Goal: Information Seeking & Learning: Learn about a topic

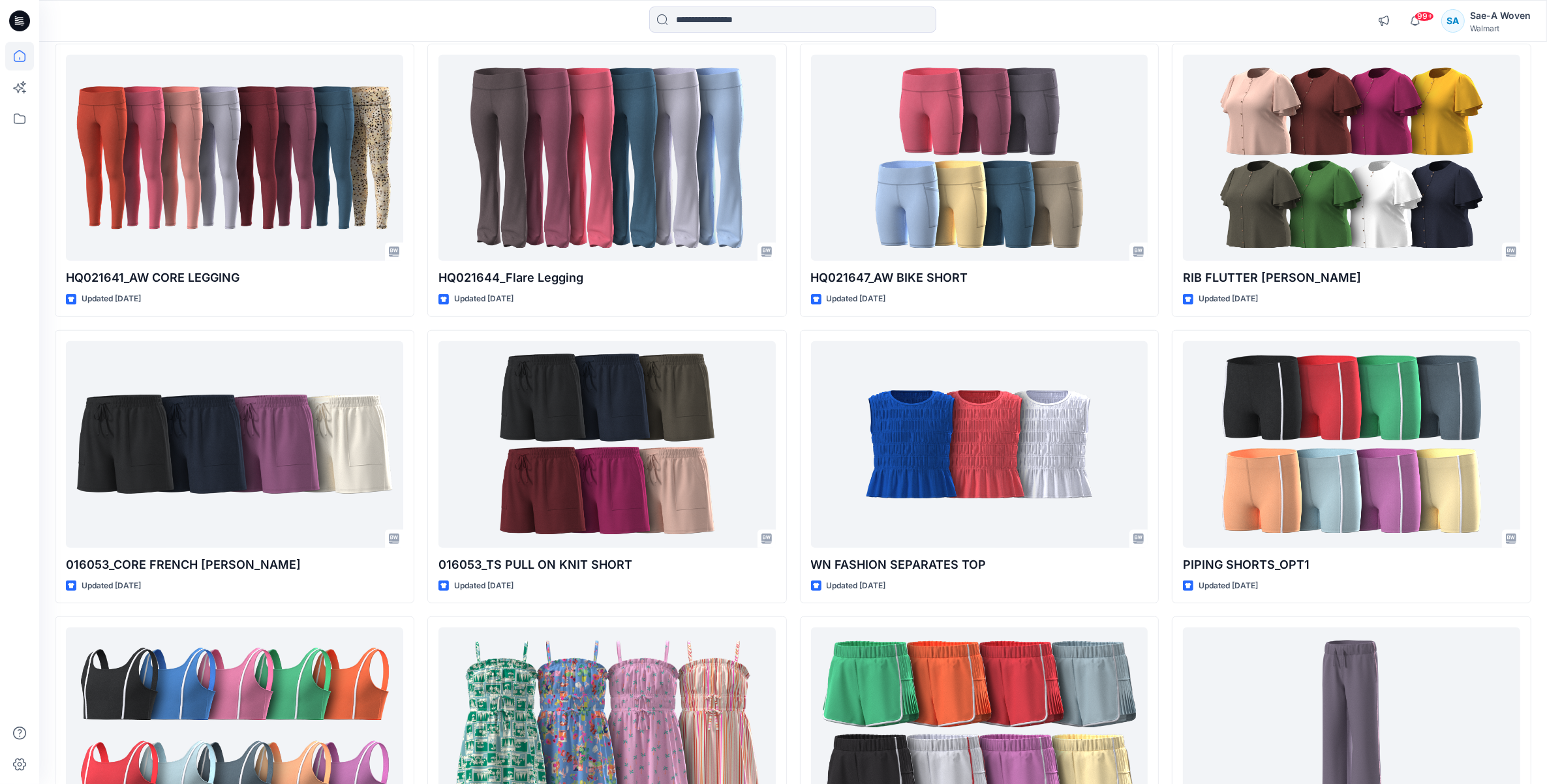
scroll to position [7, 0]
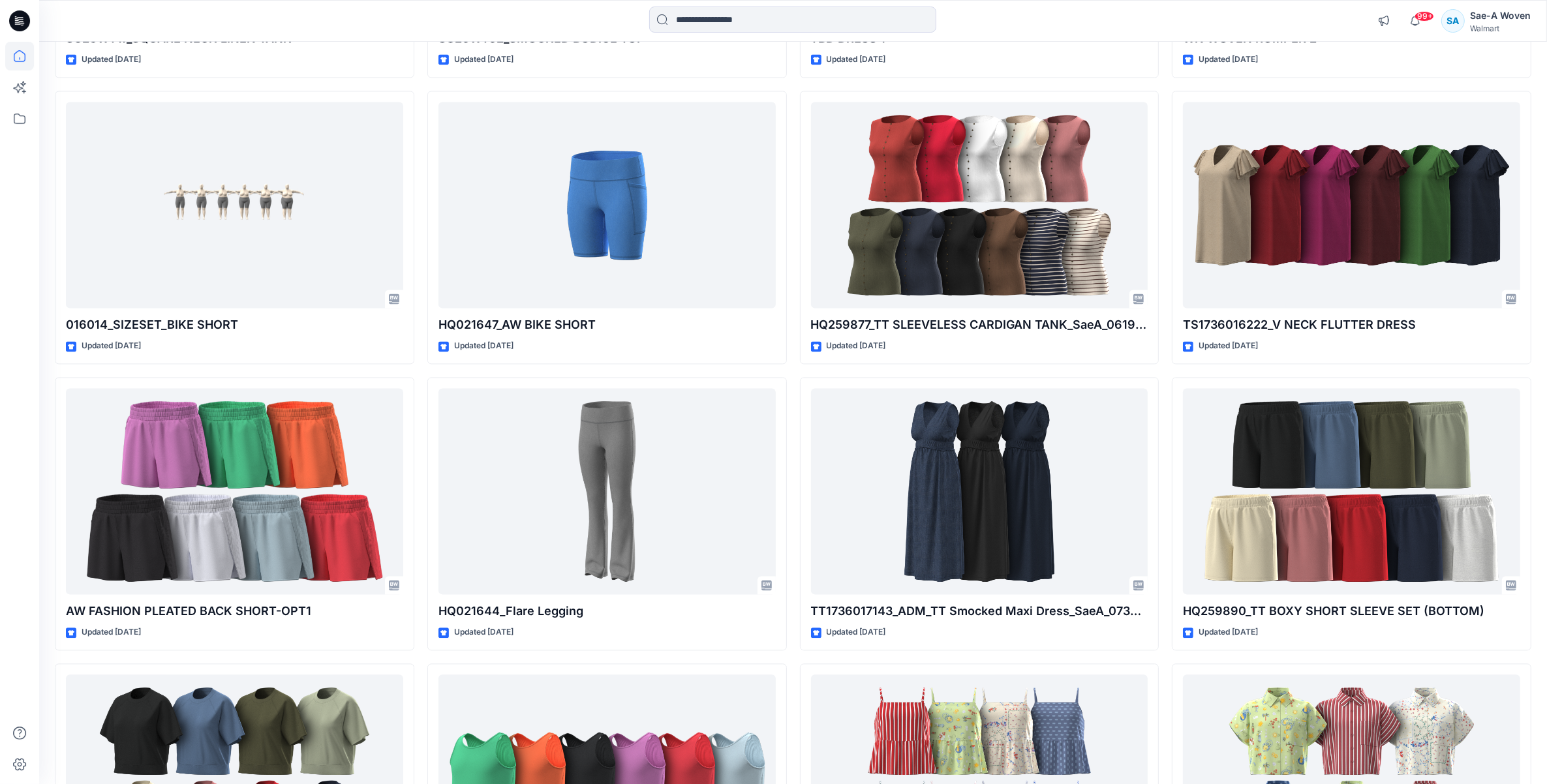
scroll to position [2902, 0]
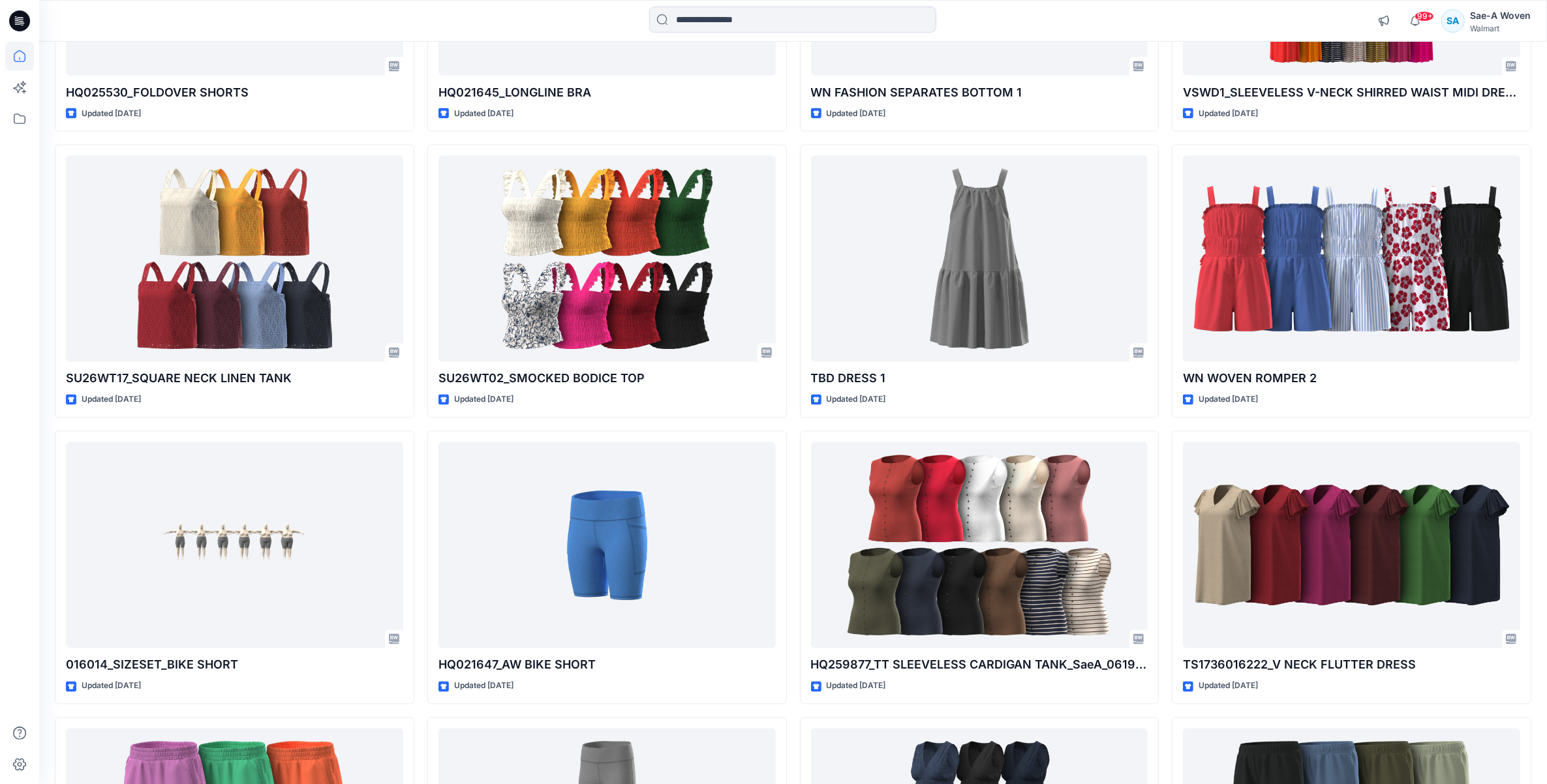
click at [1545, 223] on div "Welcome back, Sae-A New Explore Styles 016128/S1'26 FYE 2027_SIZE-SET Updated a…" at bounding box center [793, 241] width 1507 height 6204
click at [1543, 223] on div "Welcome back, Sae-A New Explore Styles 016128/S1'26 FYE 2027_SIZE-SET Updated a…" at bounding box center [793, 241] width 1507 height 6204
click at [1545, 246] on div "Welcome back, Sae-A New Explore Styles 016128/S1'26 FYE 2027_SIZE-SET Updated a…" at bounding box center [793, 241] width 1507 height 6204
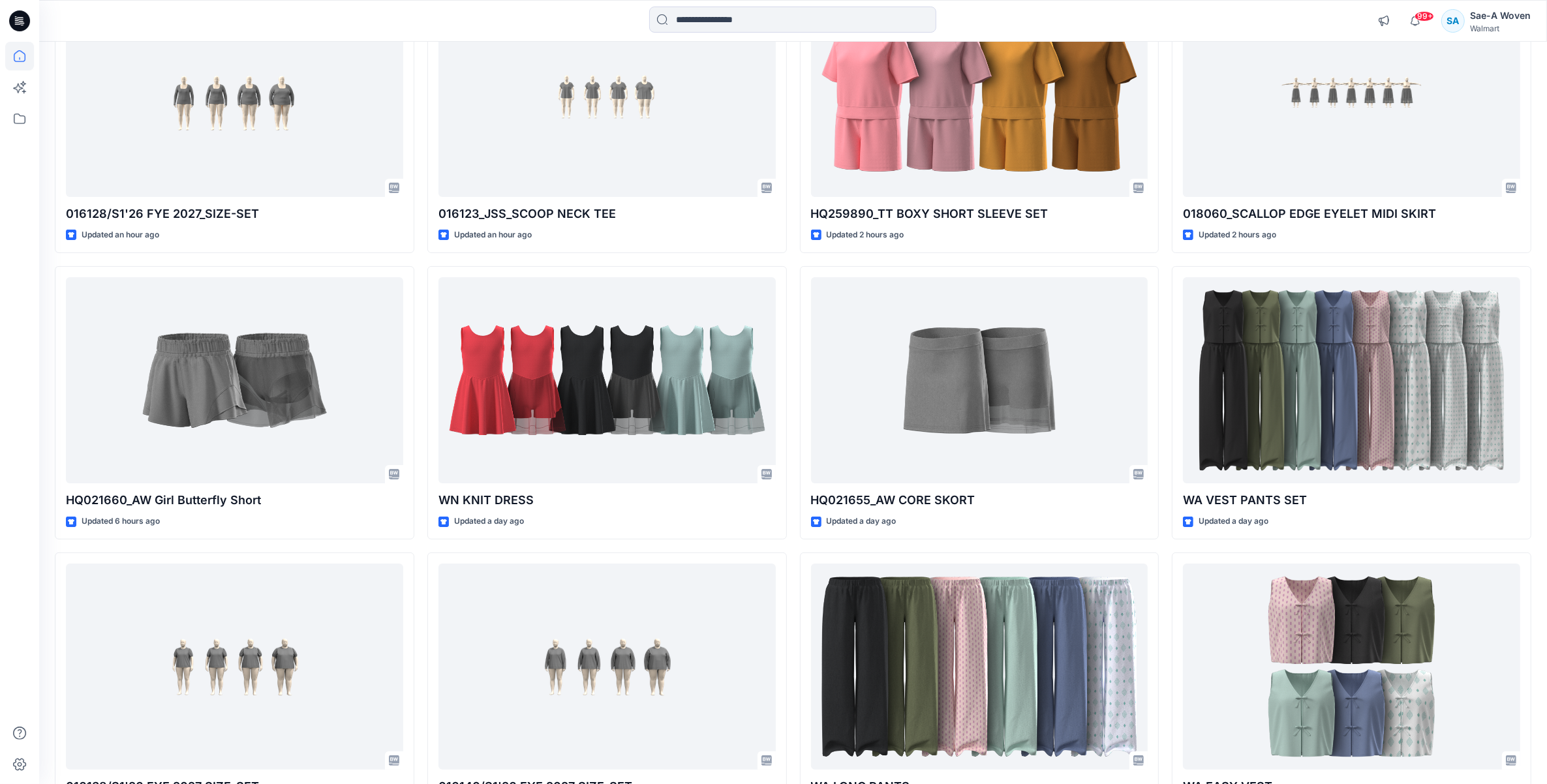
scroll to position [0, 0]
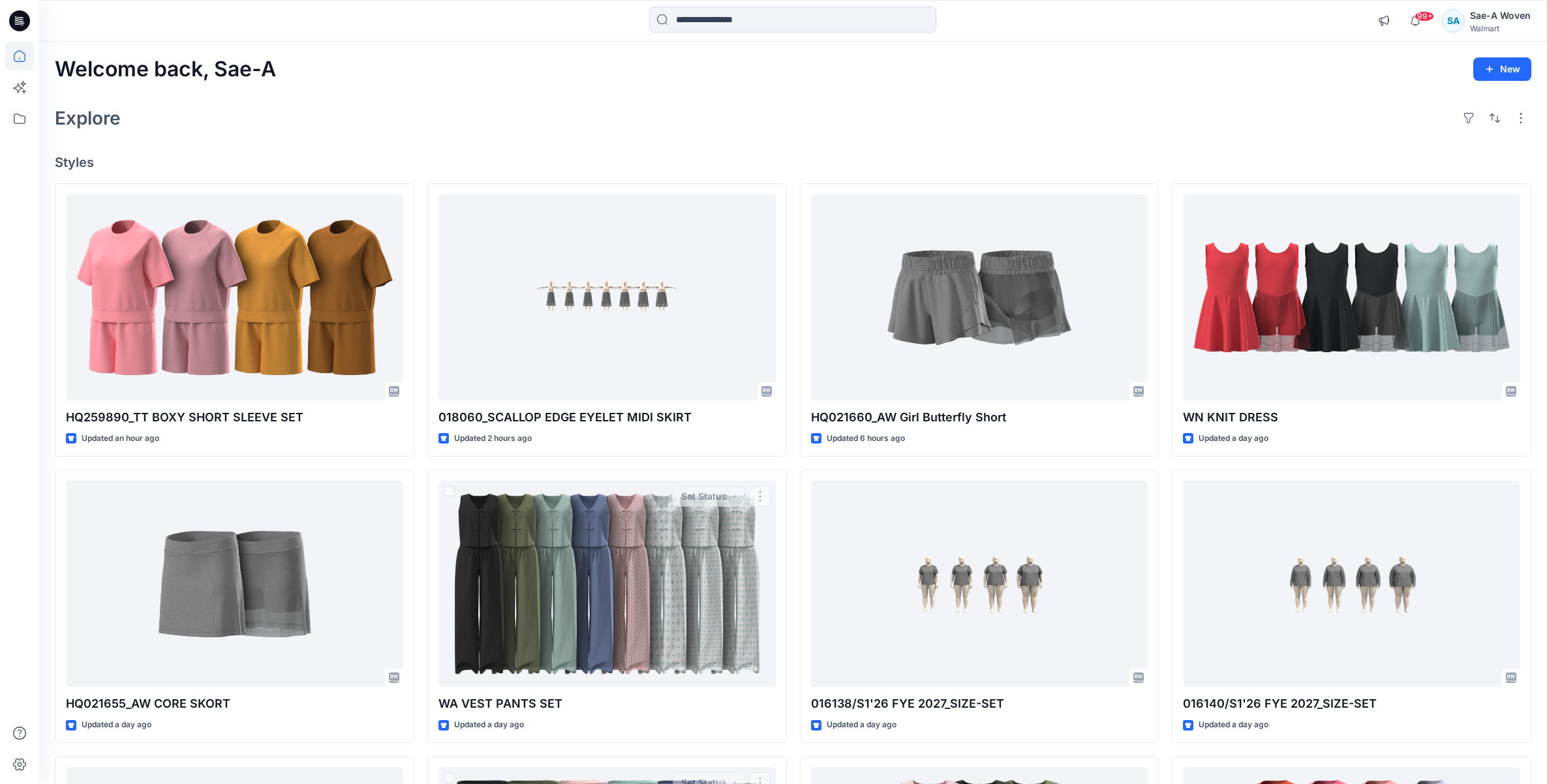
scroll to position [7, 0]
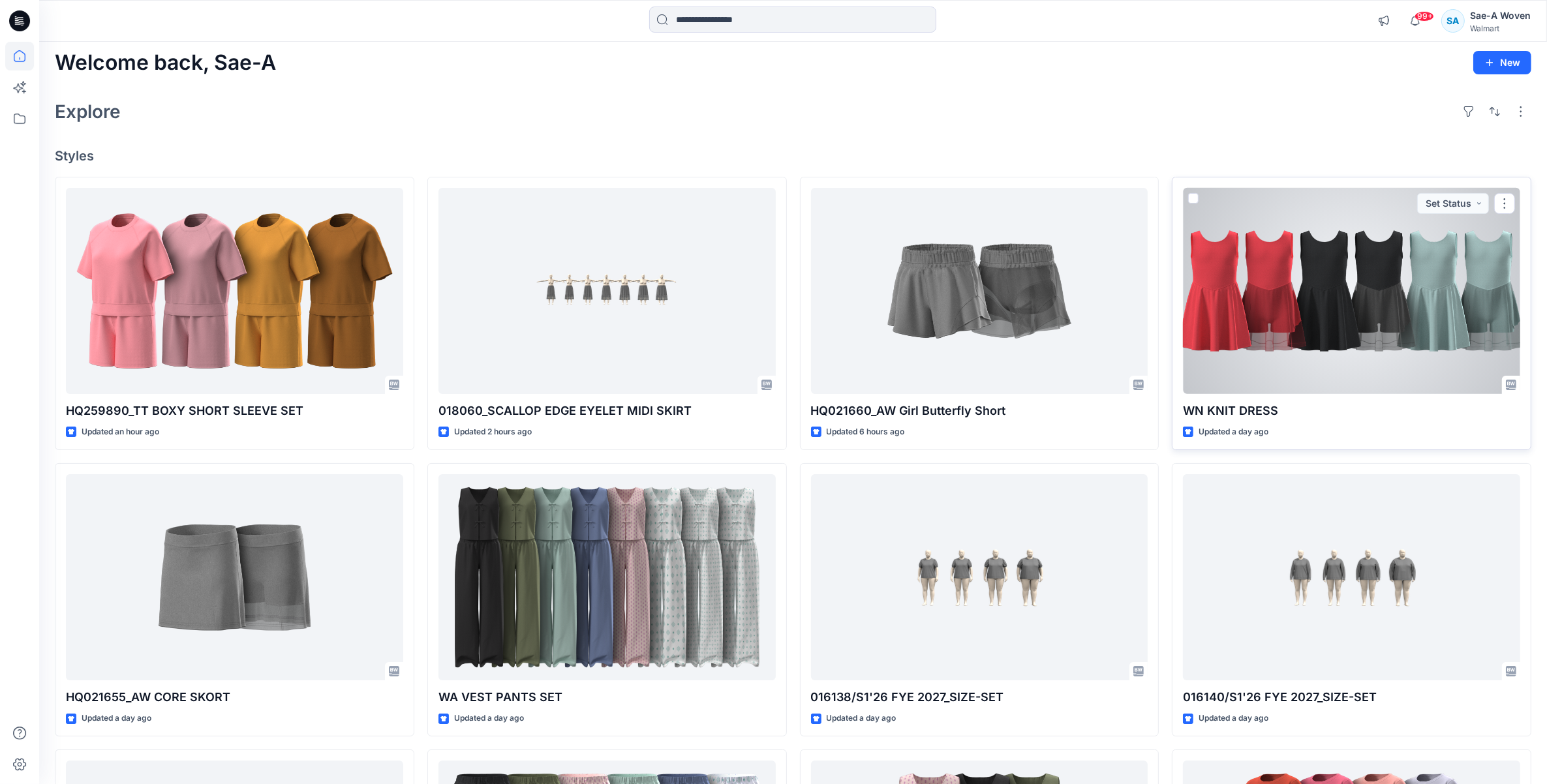
click at [1452, 309] on div at bounding box center [1351, 291] width 337 height 207
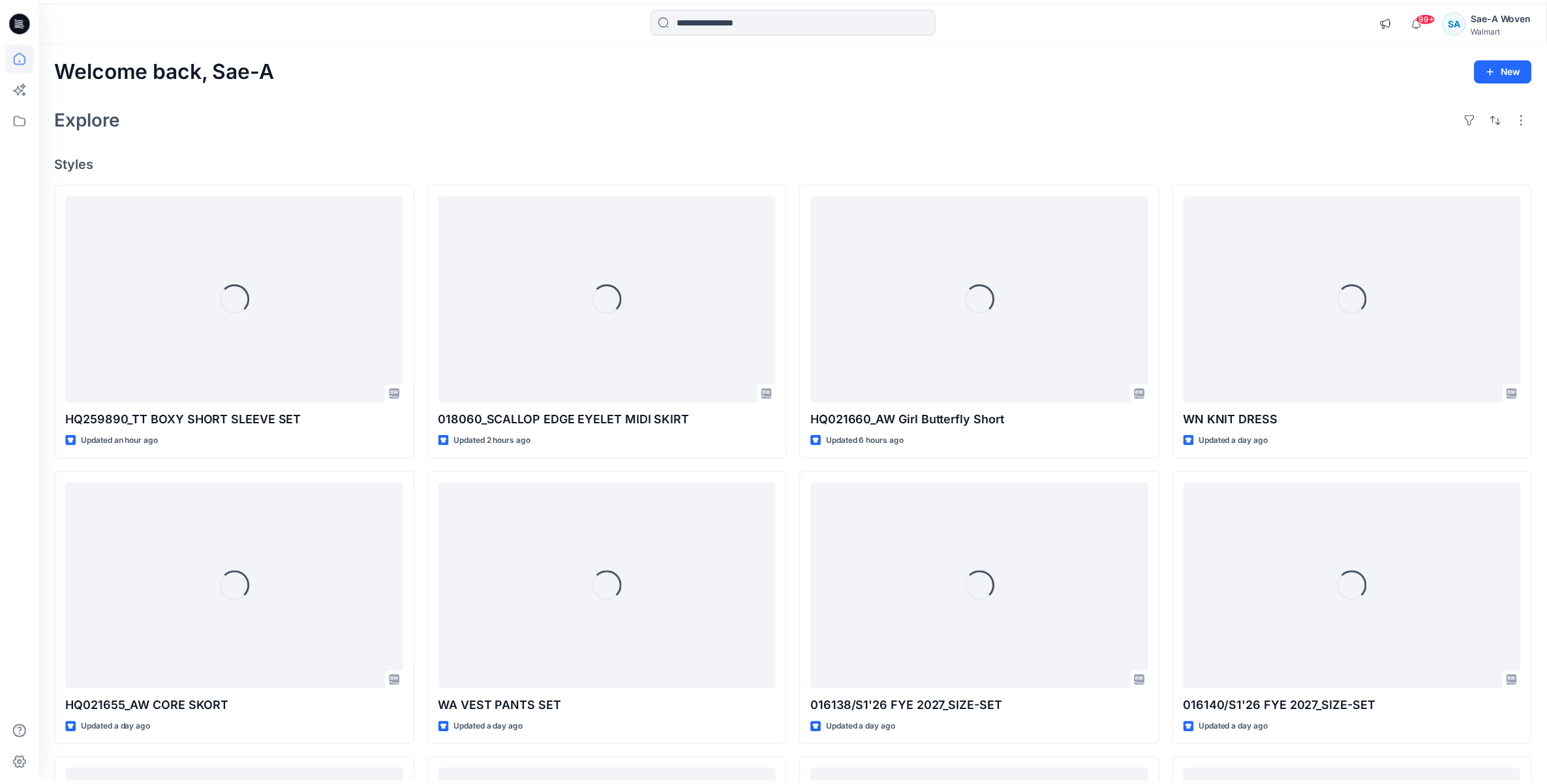
scroll to position [7, 0]
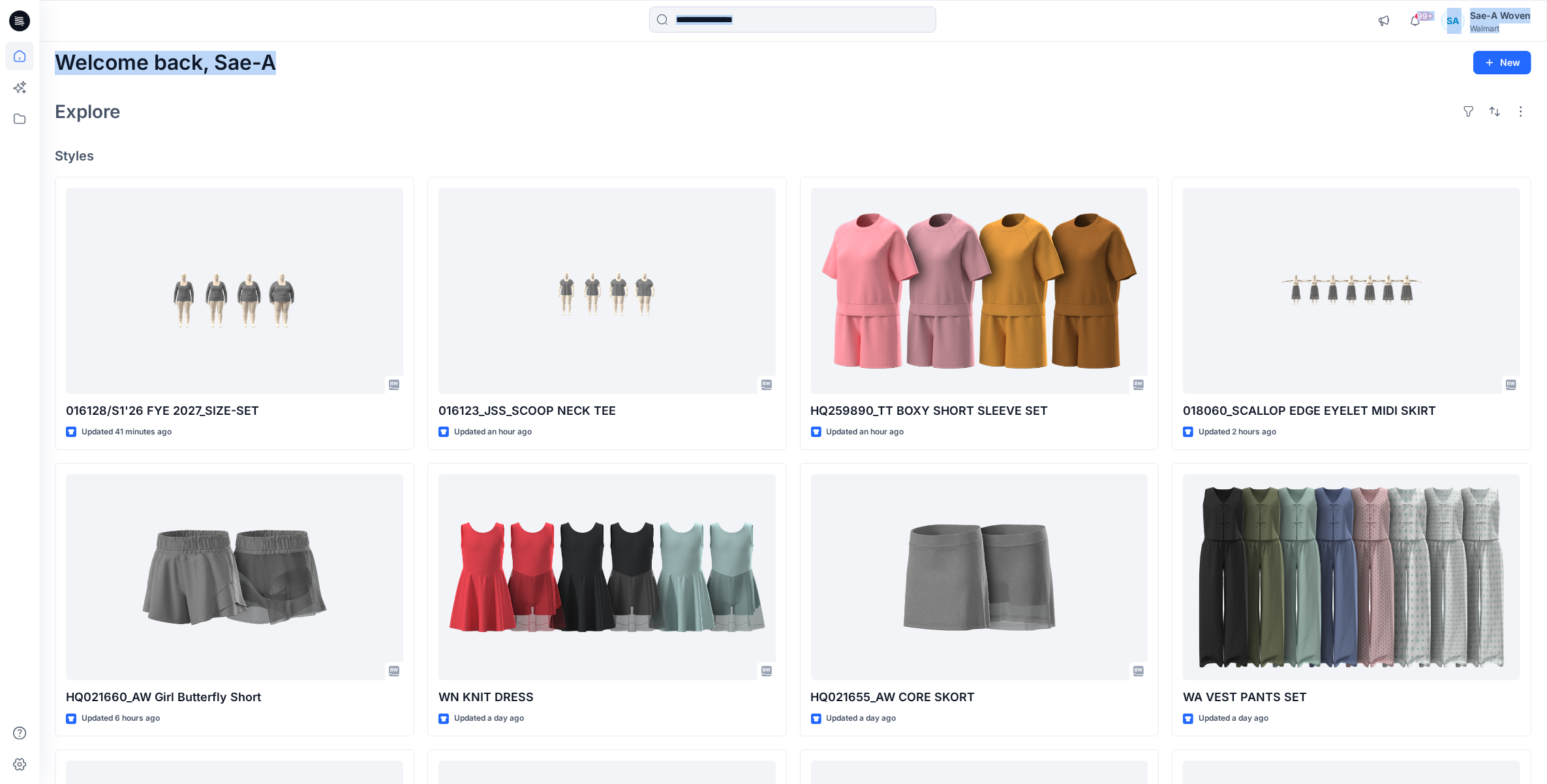
drag, startPoint x: 225, startPoint y: 40, endPoint x: 336, endPoint y: 75, distance: 116.4
click at [340, 73] on div "Welcome back, Sae-A New" at bounding box center [793, 63] width 1477 height 24
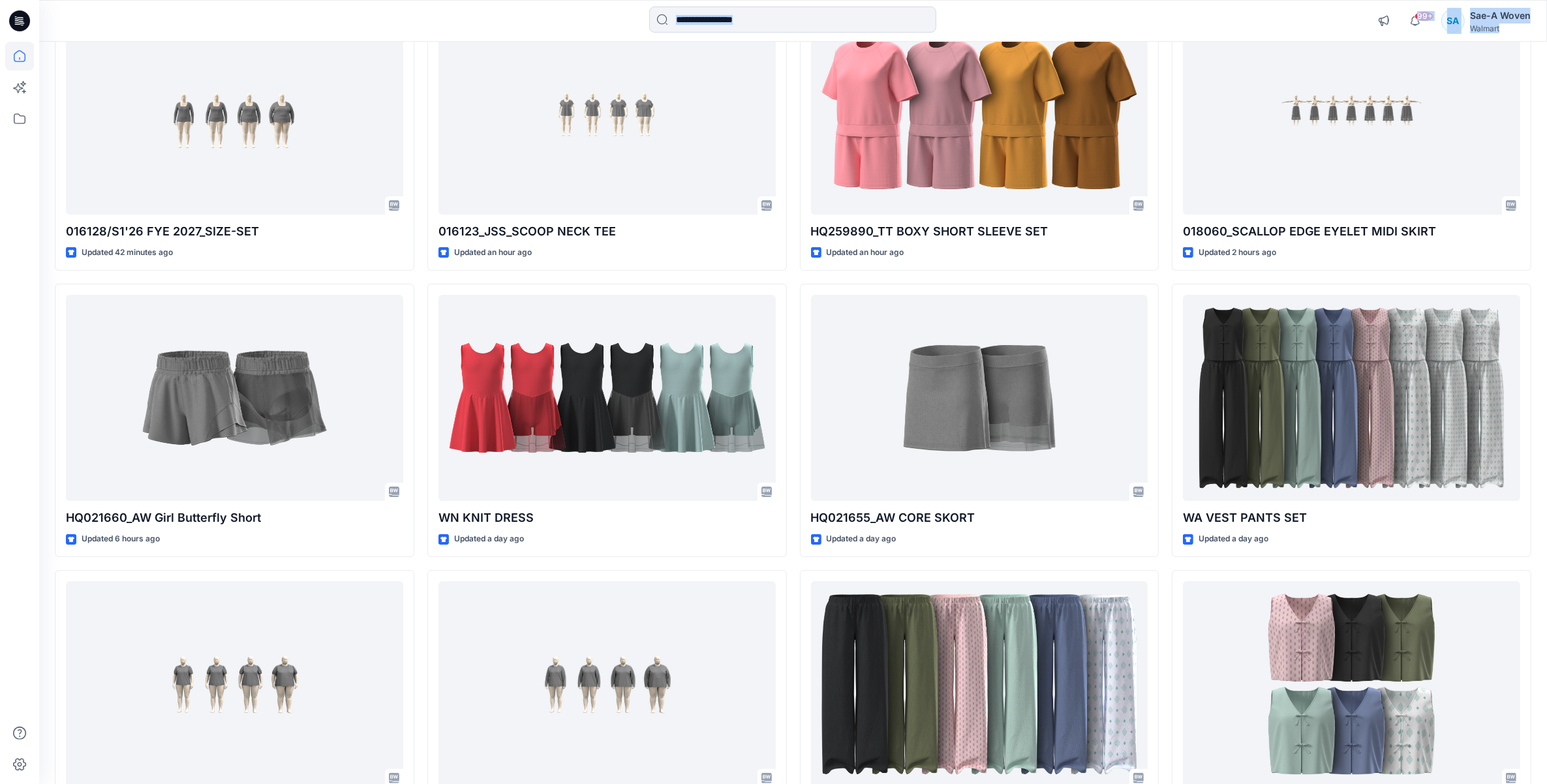
scroll to position [166, 0]
